Goal: Information Seeking & Learning: Find specific fact

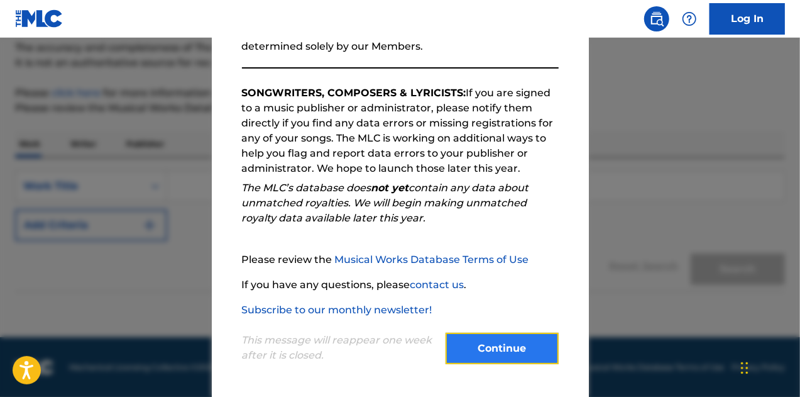
click at [502, 350] on button "Continue" at bounding box center [502, 348] width 113 height 31
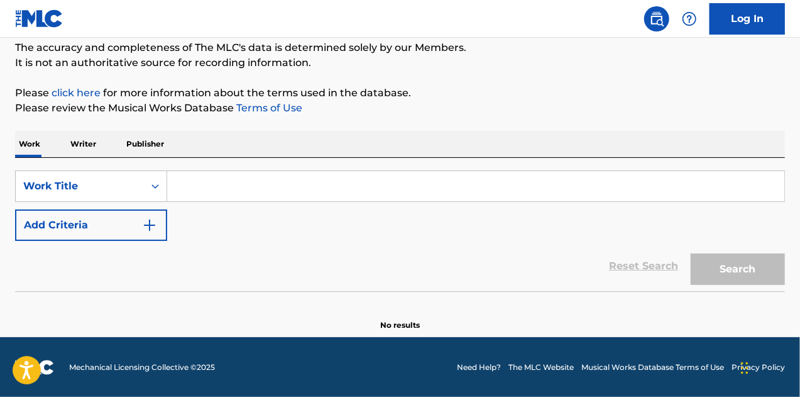
click at [96, 150] on p "Writer" at bounding box center [83, 144] width 33 height 26
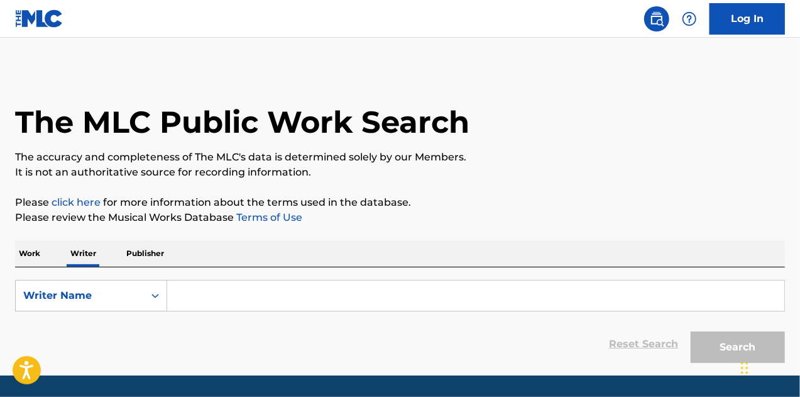
click at [219, 306] on input "Search Form" at bounding box center [475, 295] width 617 height 30
paste input "[PERSON_NAME] [PERSON_NAME]"
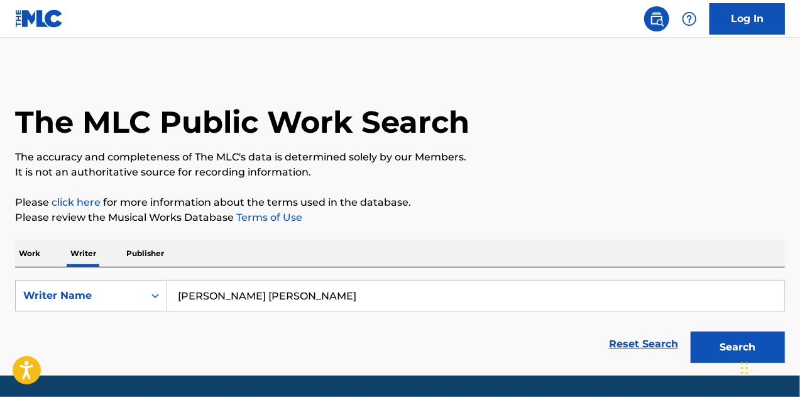
type input "[PERSON_NAME] [PERSON_NAME]"
click at [691, 331] on button "Search" at bounding box center [738, 346] width 94 height 31
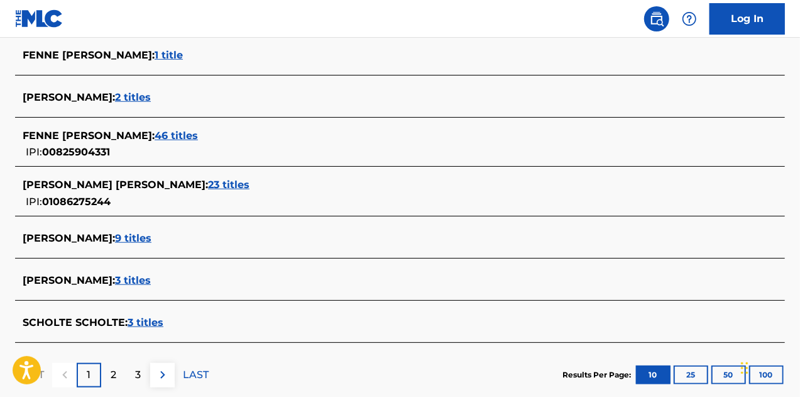
scroll to position [502, 0]
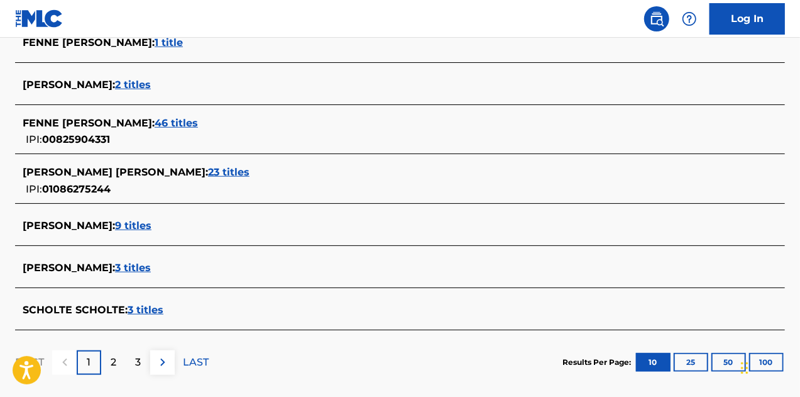
click at [208, 170] on span "23 titles" at bounding box center [228, 172] width 41 height 12
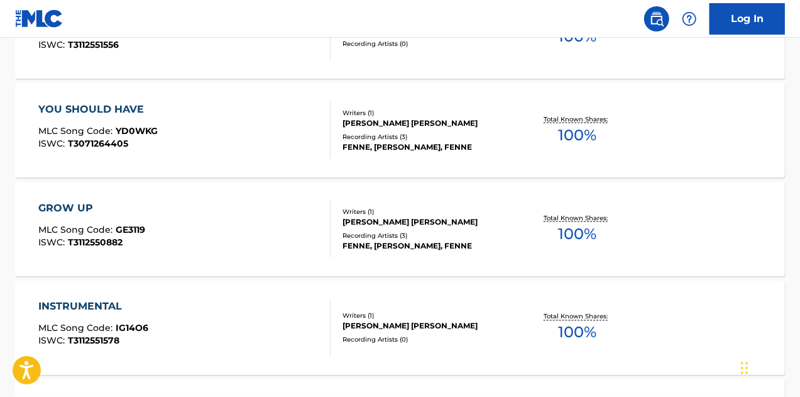
scroll to position [1131, 0]
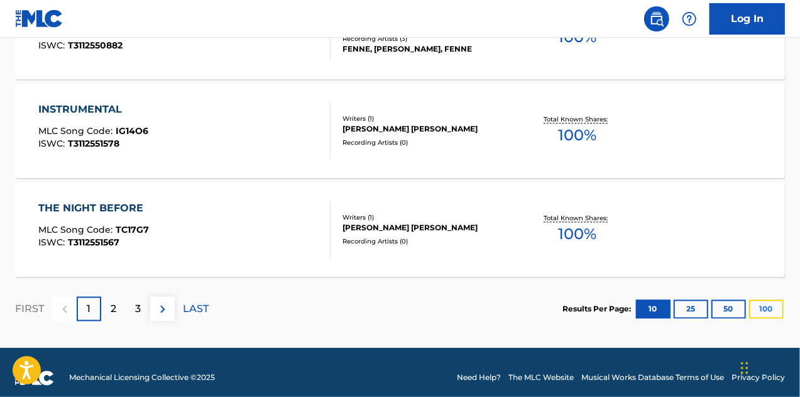
click at [767, 301] on button "100" at bounding box center [766, 309] width 35 height 19
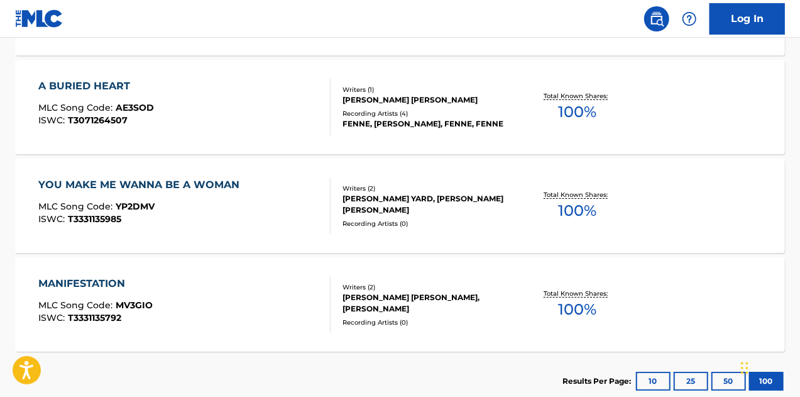
scroll to position [2388, 0]
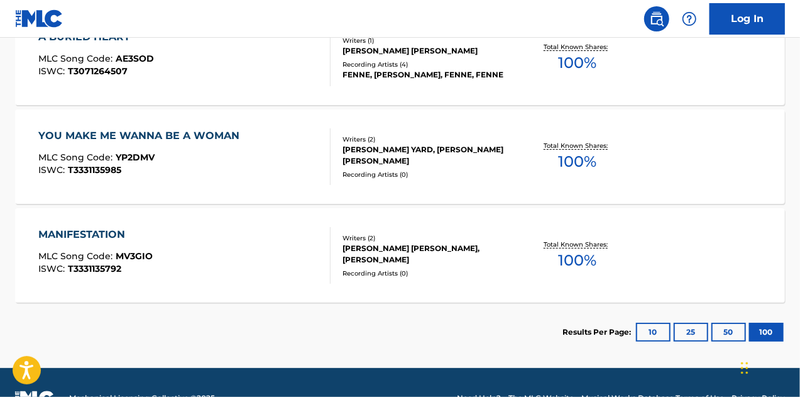
click at [159, 145] on div "YOU MAKE ME WANNA BE A WOMAN MLC Song Code : YP2DMV ISWC : T3331135985" at bounding box center [141, 156] width 207 height 57
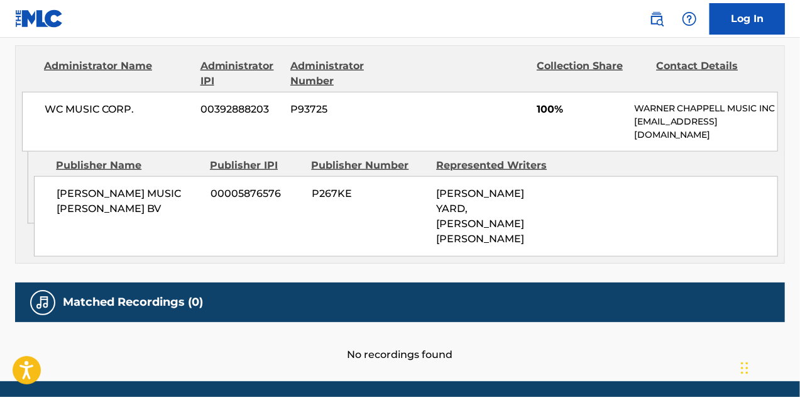
scroll to position [626, 0]
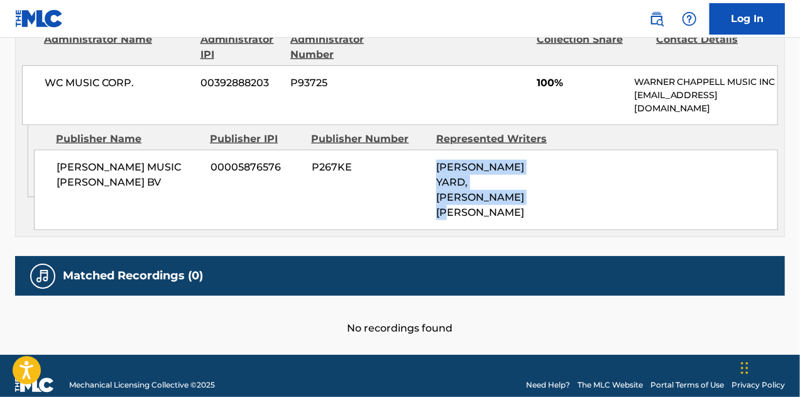
drag, startPoint x: 436, startPoint y: 165, endPoint x: 523, endPoint y: 196, distance: 92.4
click at [523, 196] on div "[PERSON_NAME] MUSIC [PERSON_NAME] BV 00005876576 P267KE [PERSON_NAME] YARD, [PE…" at bounding box center [406, 190] width 744 height 80
click at [537, 176] on div "[PERSON_NAME] YARD, [PERSON_NAME] [PERSON_NAME]" at bounding box center [493, 190] width 115 height 60
